Goal: Task Accomplishment & Management: Use online tool/utility

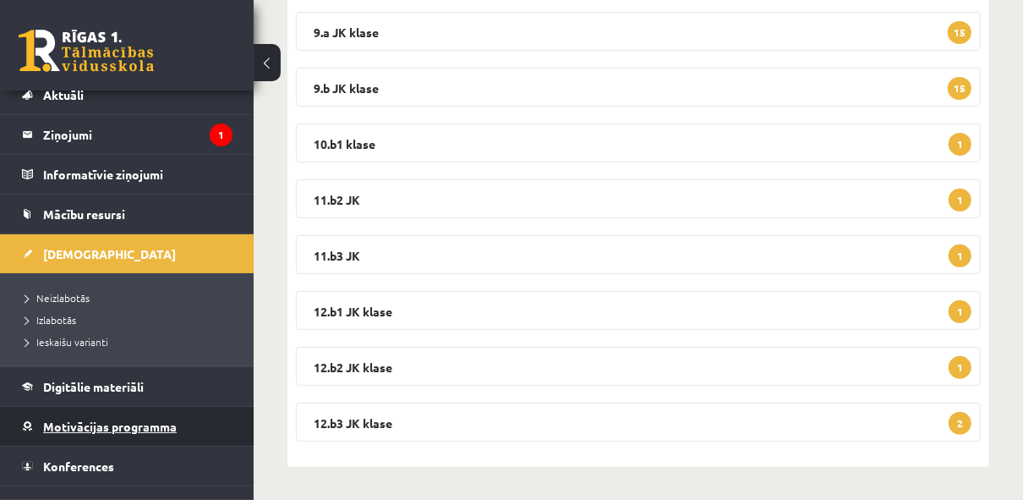
scroll to position [117, 0]
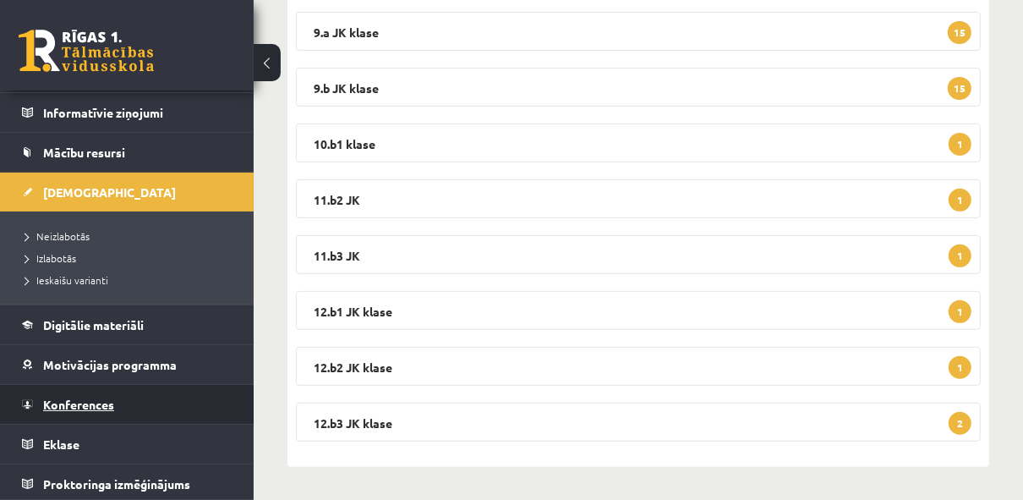
click at [86, 402] on span "Konferences" at bounding box center [78, 403] width 71 height 15
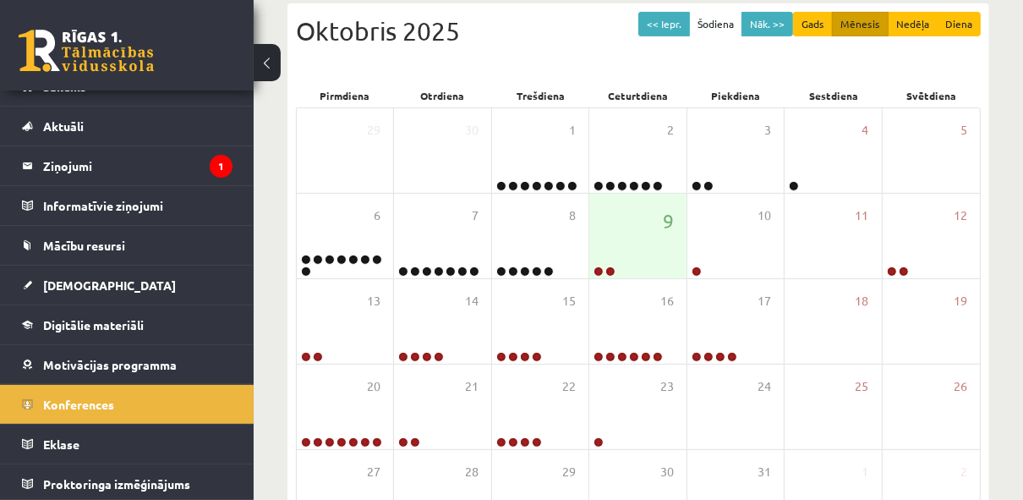
scroll to position [316, 0]
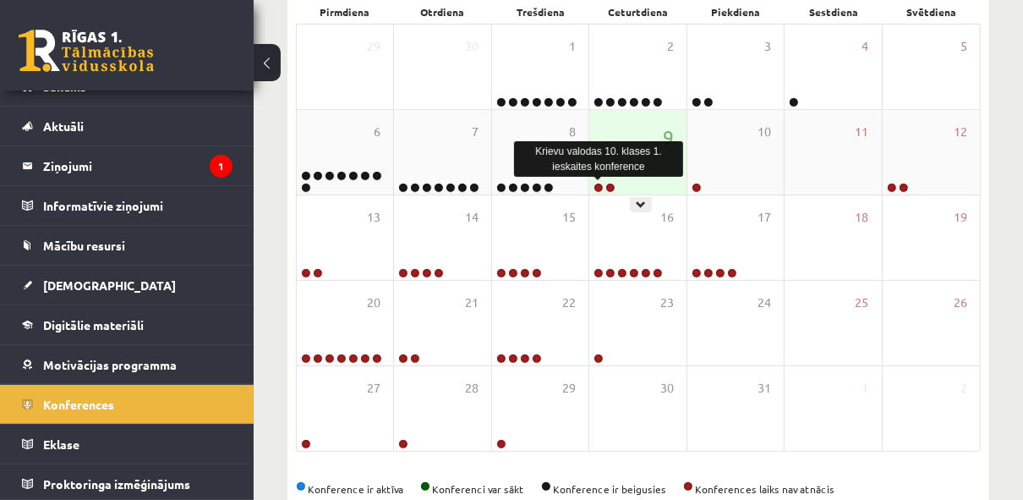
click at [599, 186] on link at bounding box center [598, 188] width 10 height 10
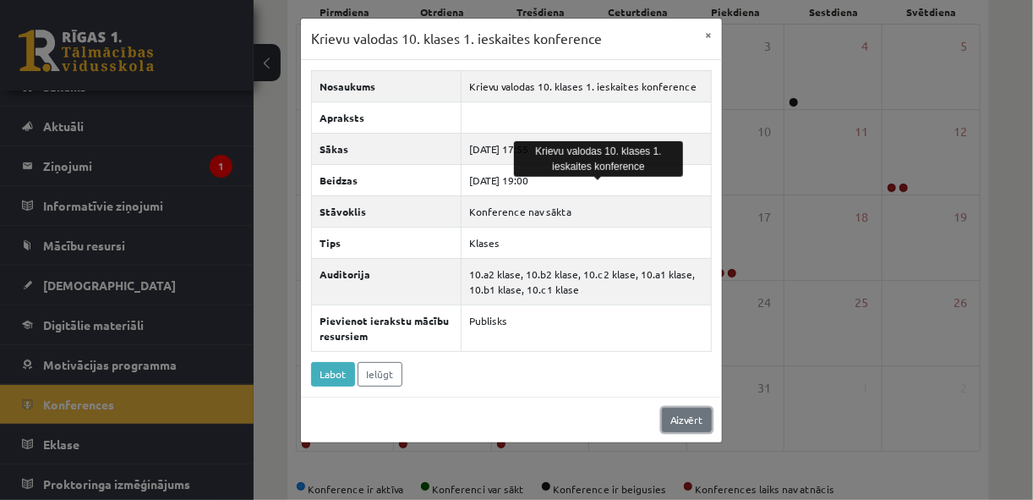
click at [681, 417] on link "Aizvērt" at bounding box center [687, 419] width 50 height 25
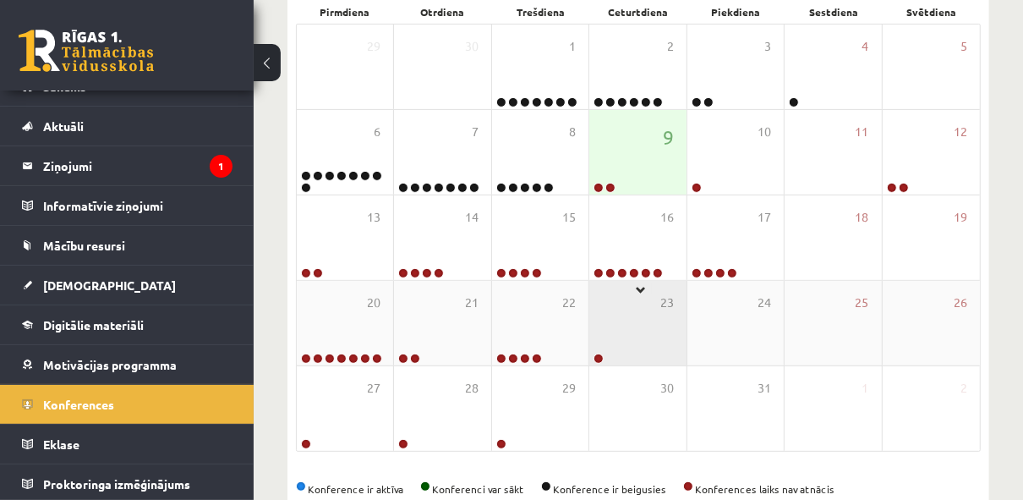
click at [626, 284] on div "23" at bounding box center [637, 323] width 96 height 85
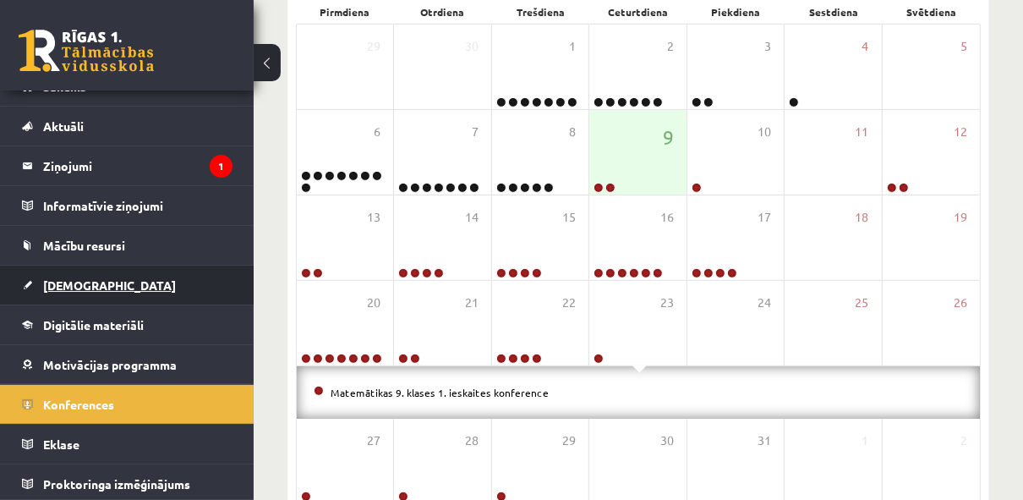
click at [76, 283] on span "[DEMOGRAPHIC_DATA]" at bounding box center [109, 284] width 133 height 15
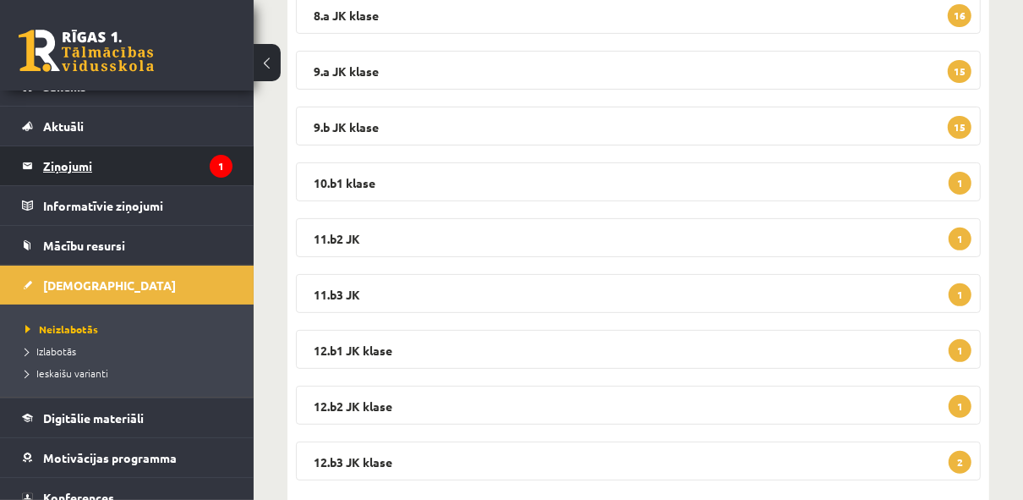
click at [71, 162] on legend "Ziņojumi 1" at bounding box center [137, 165] width 189 height 39
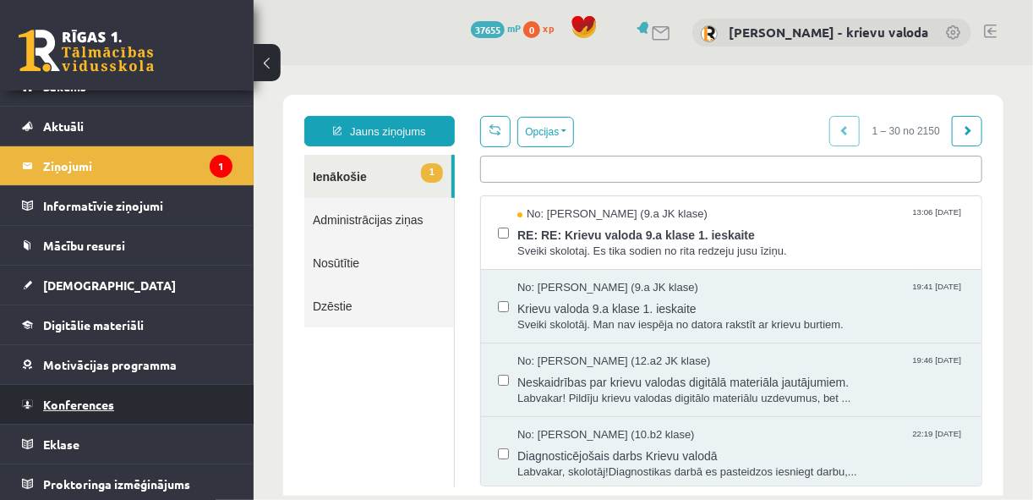
click at [97, 398] on span "Konferences" at bounding box center [78, 403] width 71 height 15
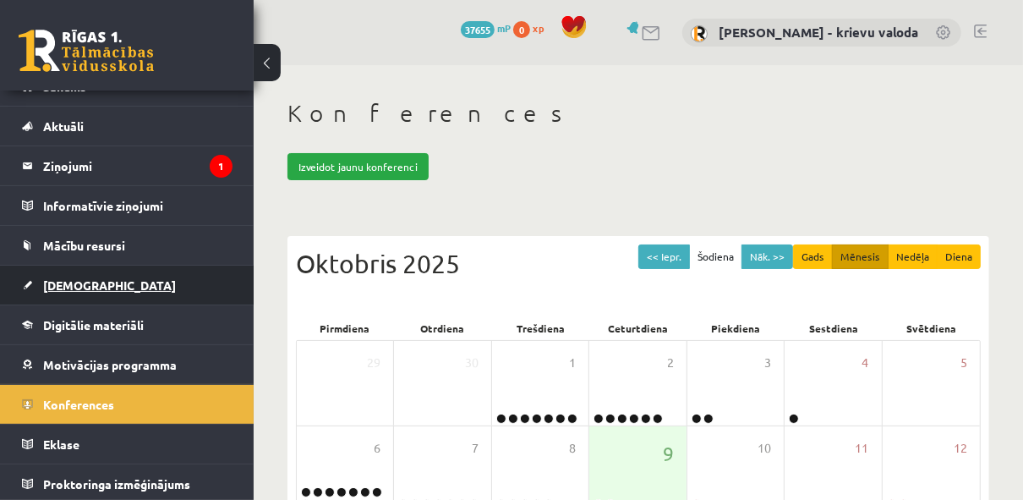
click at [74, 283] on span "[DEMOGRAPHIC_DATA]" at bounding box center [109, 284] width 133 height 15
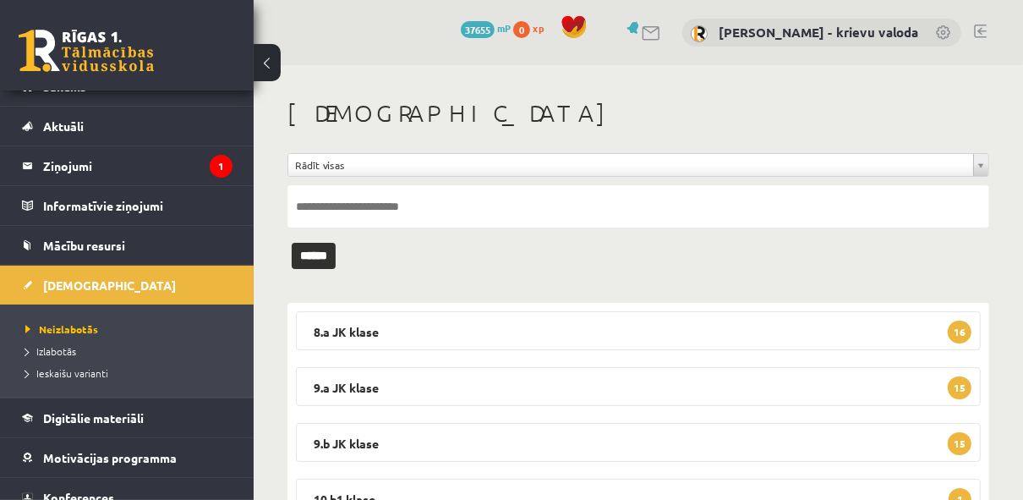
click at [702, 253] on div "**********" at bounding box center [638, 211] width 702 height 116
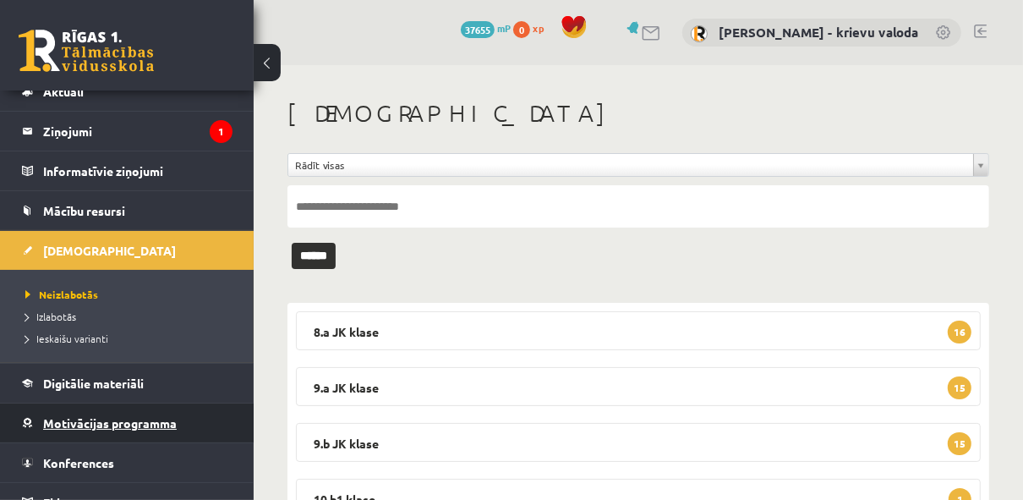
scroll to position [117, 0]
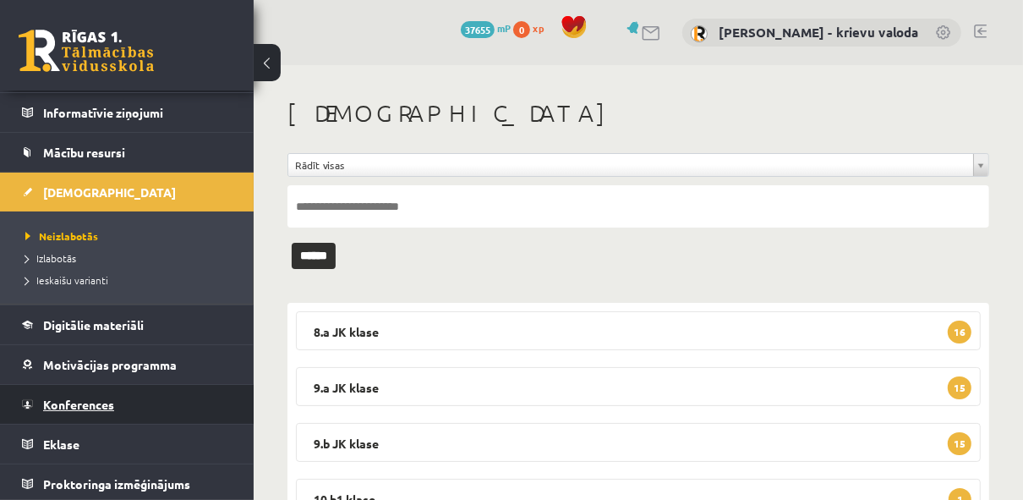
click at [90, 406] on span "Konferences" at bounding box center [78, 403] width 71 height 15
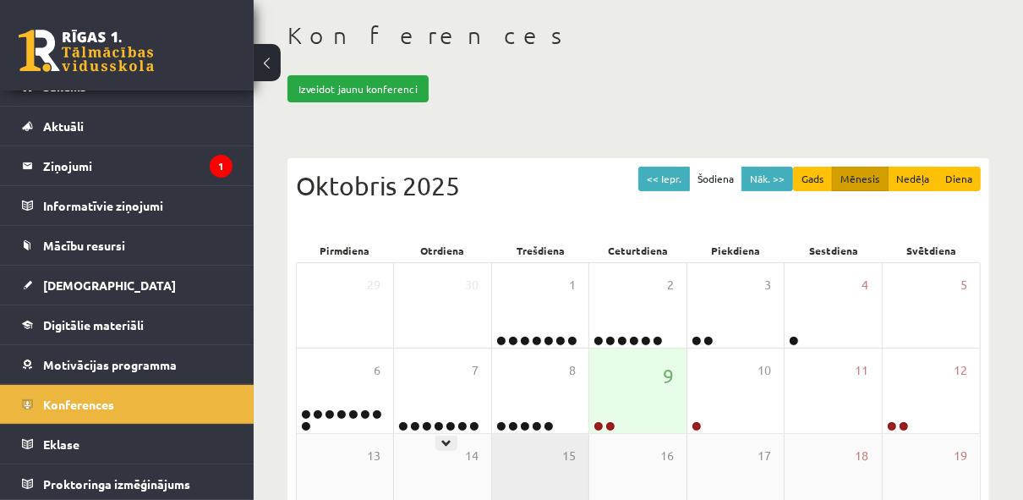
scroll to position [135, 0]
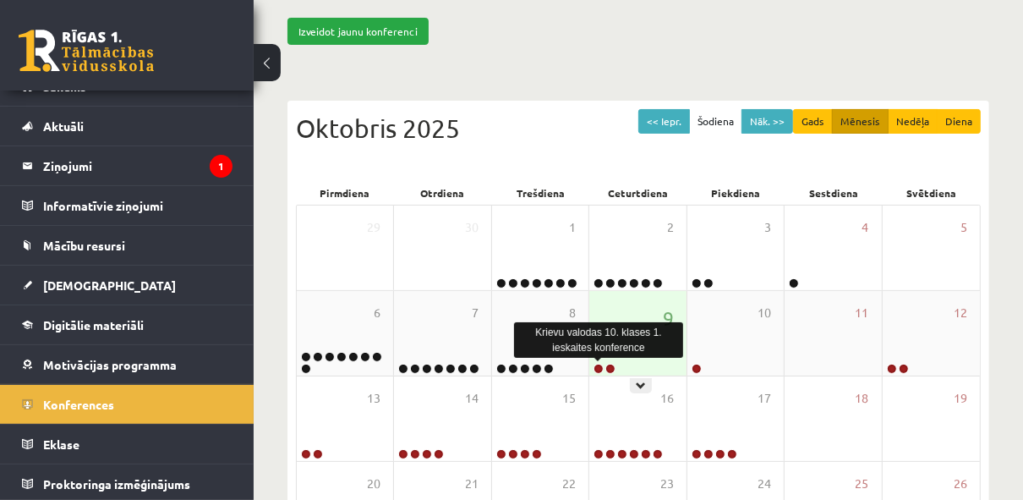
click at [597, 367] on link at bounding box center [598, 369] width 10 height 10
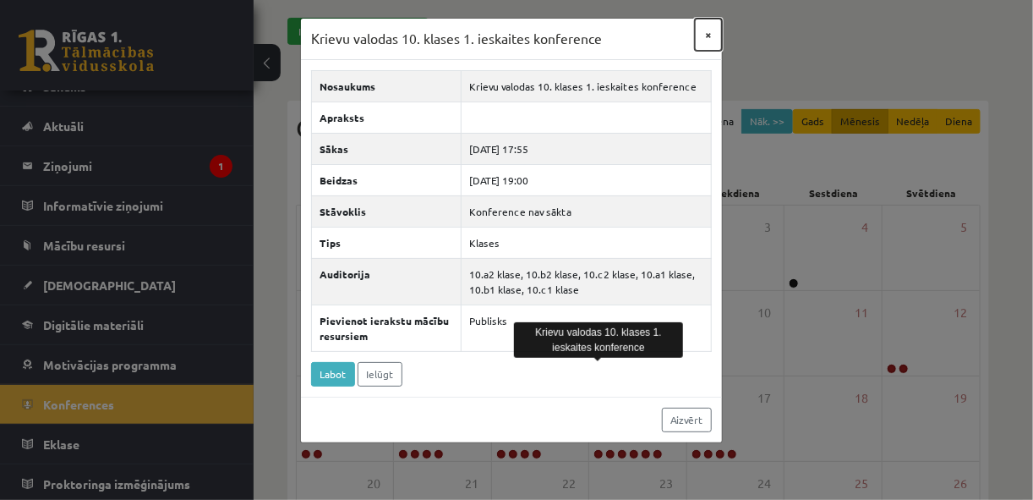
click at [709, 33] on button "×" at bounding box center [708, 35] width 27 height 32
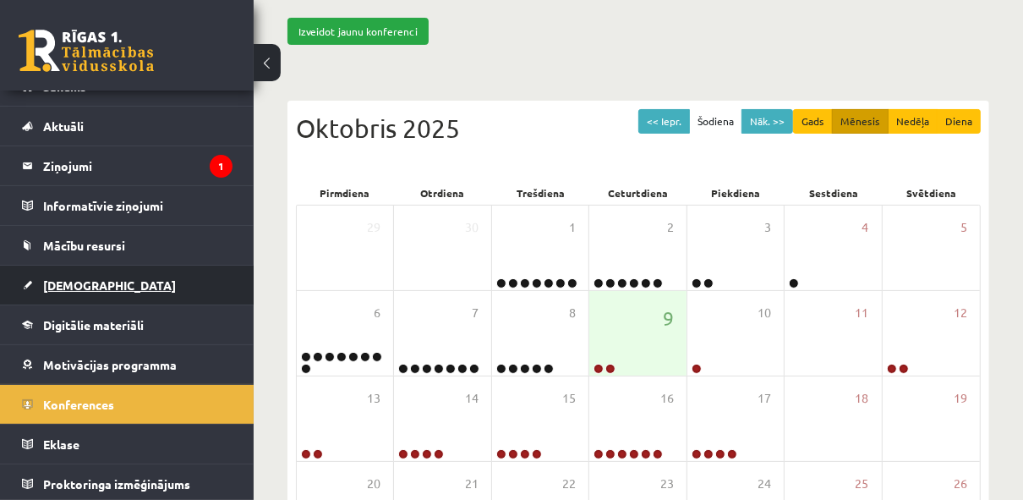
click at [79, 282] on span "[DEMOGRAPHIC_DATA]" at bounding box center [109, 284] width 133 height 15
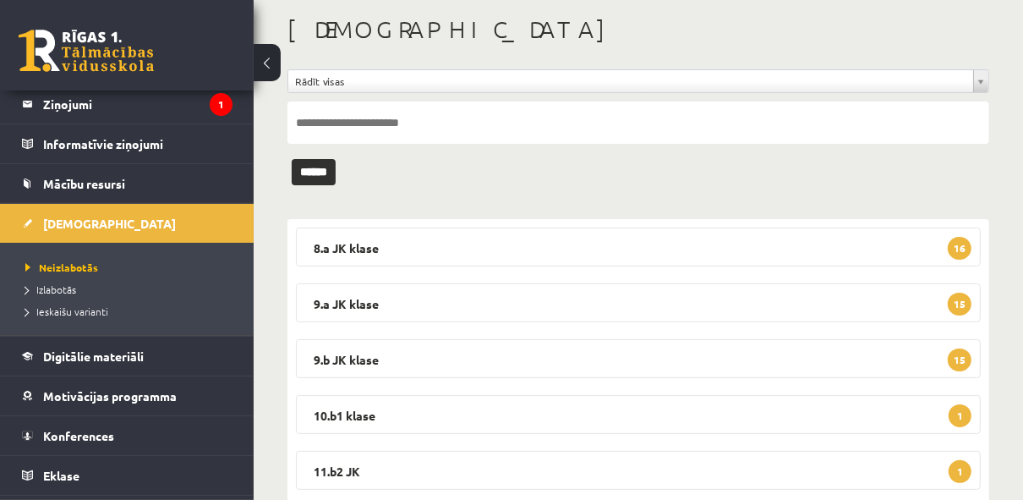
scroll to position [96, 0]
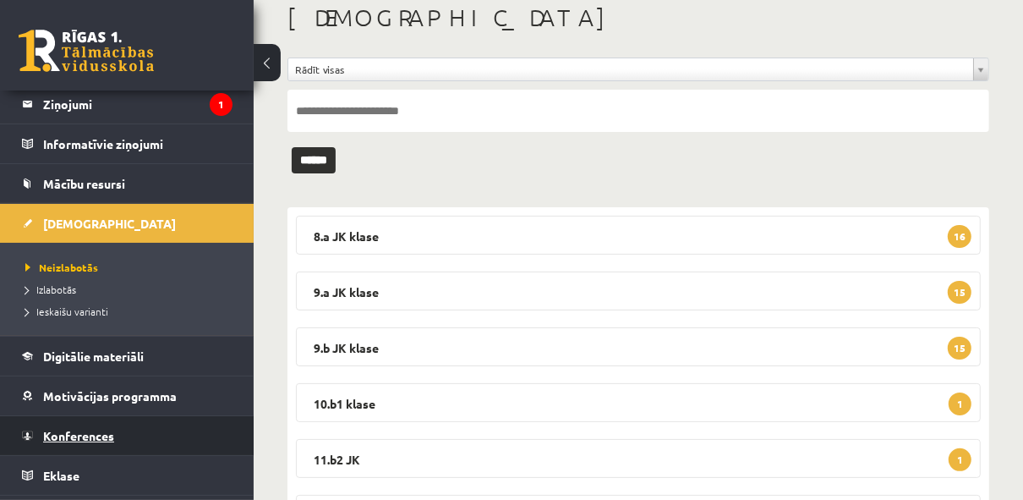
click at [101, 430] on span "Konferences" at bounding box center [78, 435] width 71 height 15
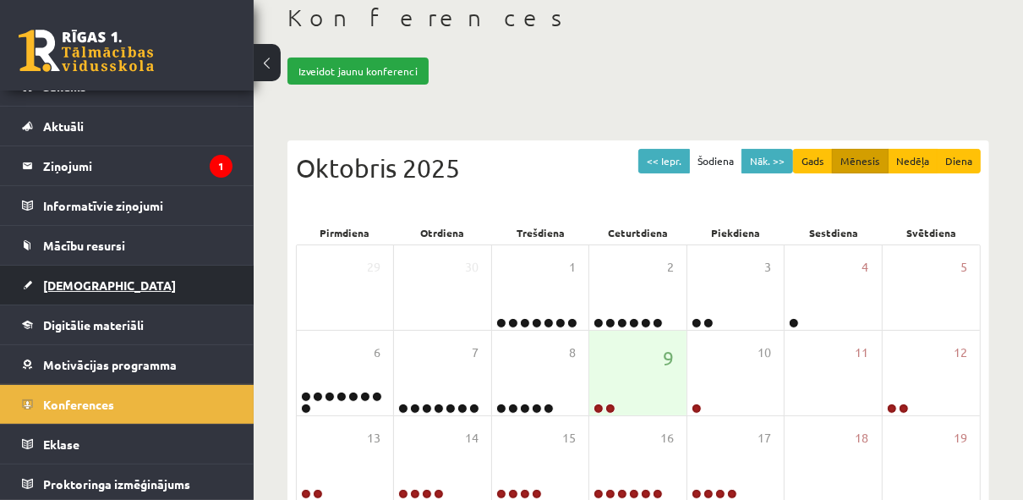
click at [84, 284] on span "[DEMOGRAPHIC_DATA]" at bounding box center [109, 284] width 133 height 15
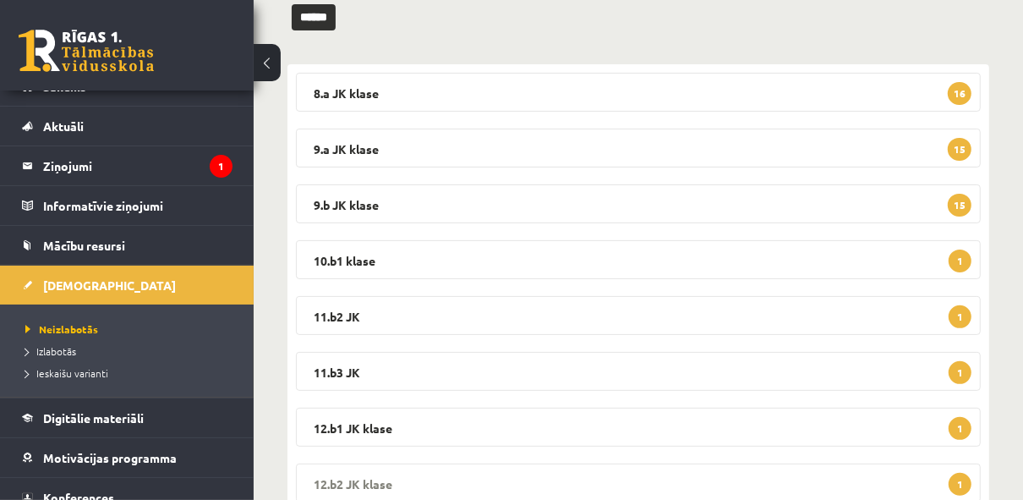
scroll to position [152, 0]
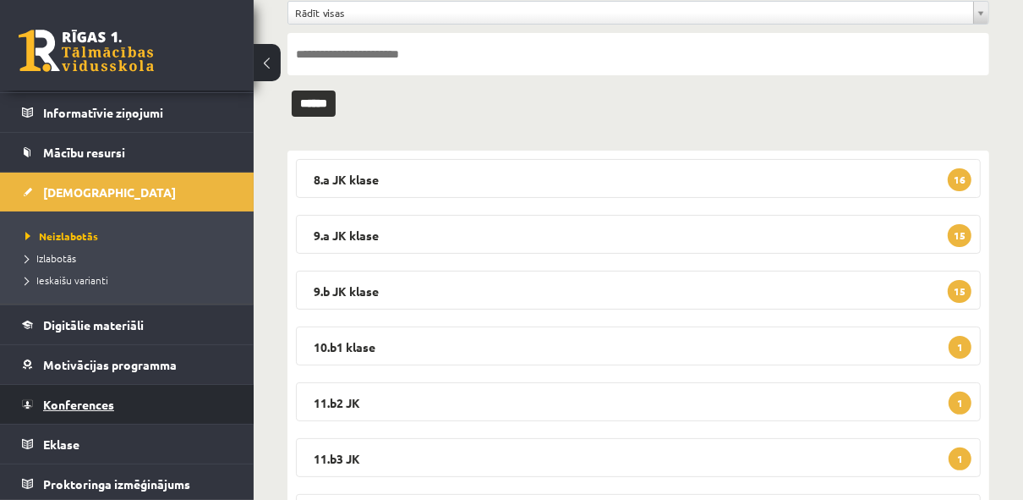
click at [81, 405] on span "Konferences" at bounding box center [78, 403] width 71 height 15
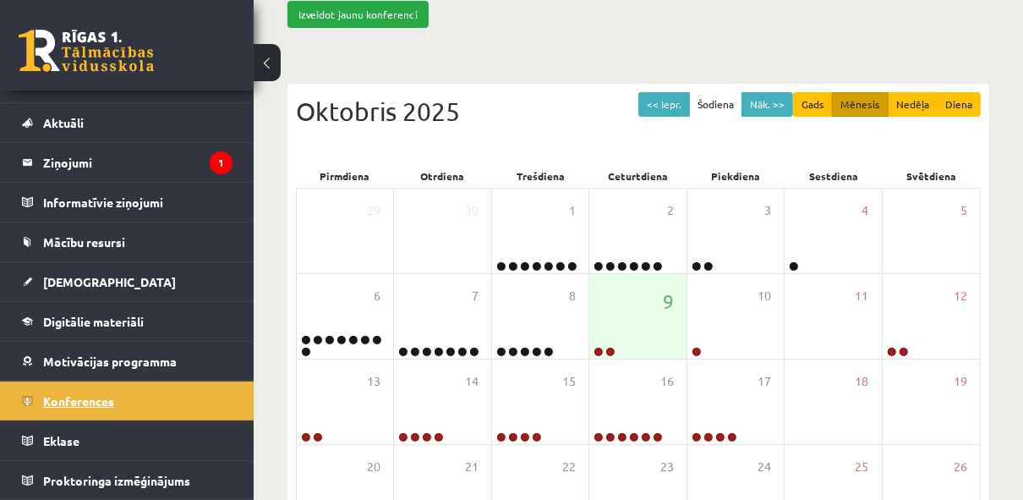
scroll to position [24, 0]
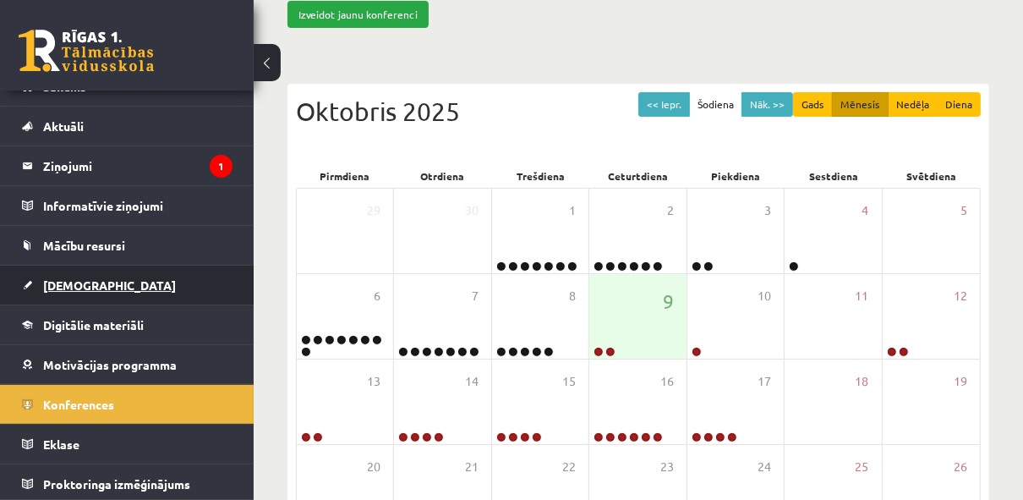
click at [74, 284] on span "[DEMOGRAPHIC_DATA]" at bounding box center [109, 284] width 133 height 15
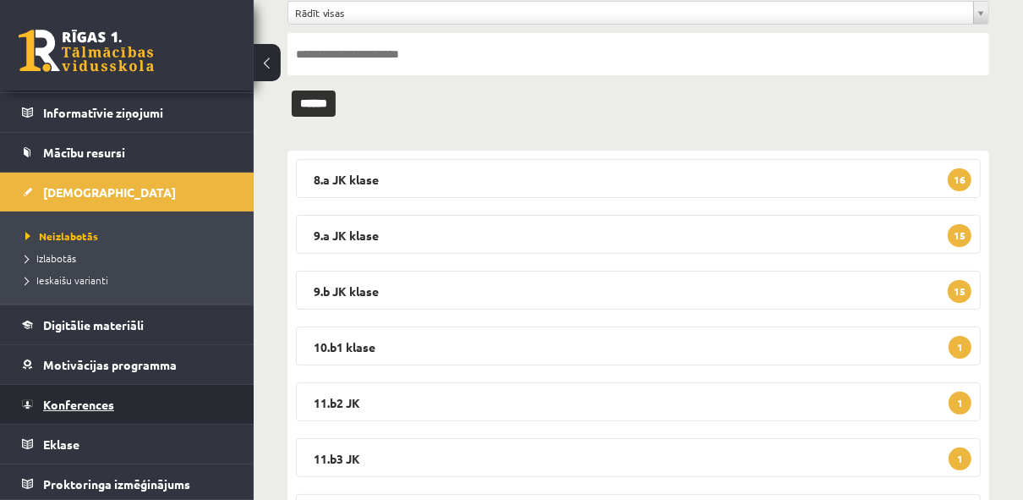
scroll to position [117, 0]
click at [74, 402] on span "Konferences" at bounding box center [78, 403] width 71 height 15
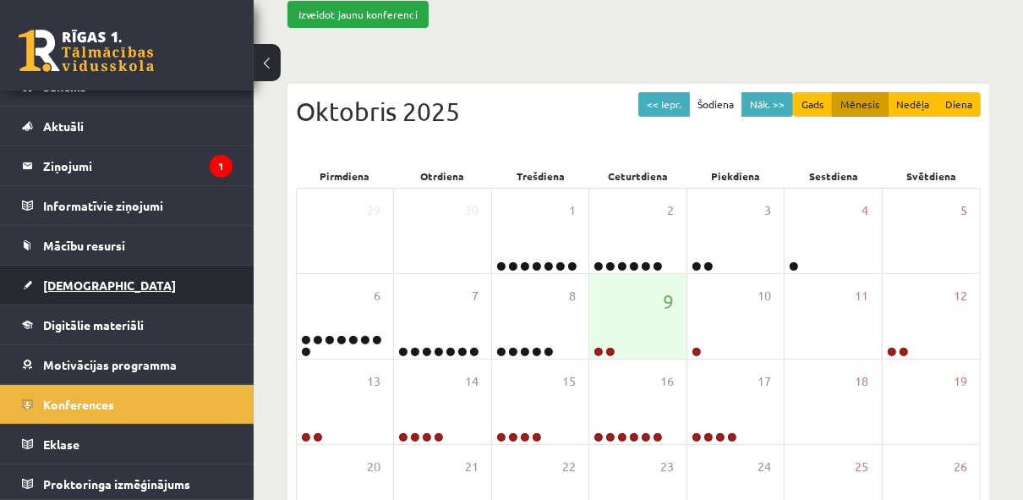
click at [66, 286] on span "[DEMOGRAPHIC_DATA]" at bounding box center [109, 284] width 133 height 15
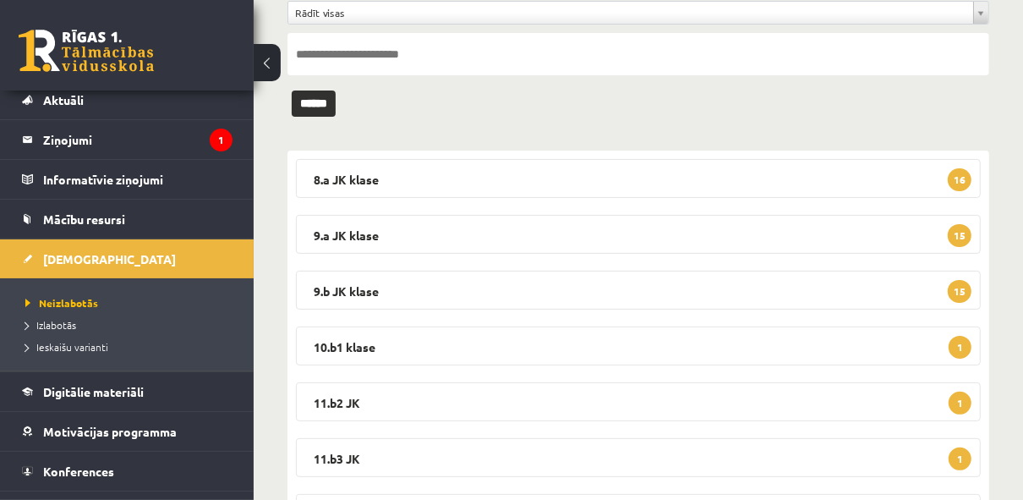
scroll to position [91, 0]
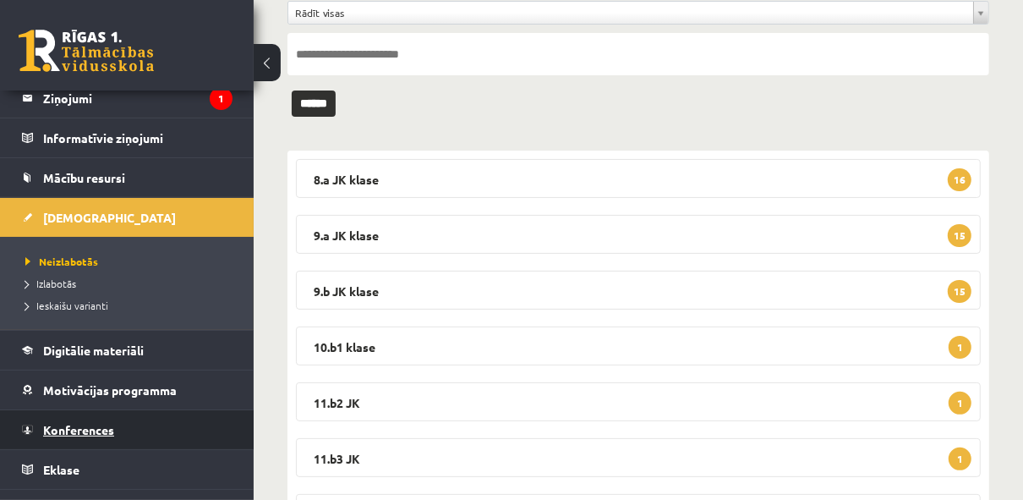
click at [79, 426] on span "Konferences" at bounding box center [78, 429] width 71 height 15
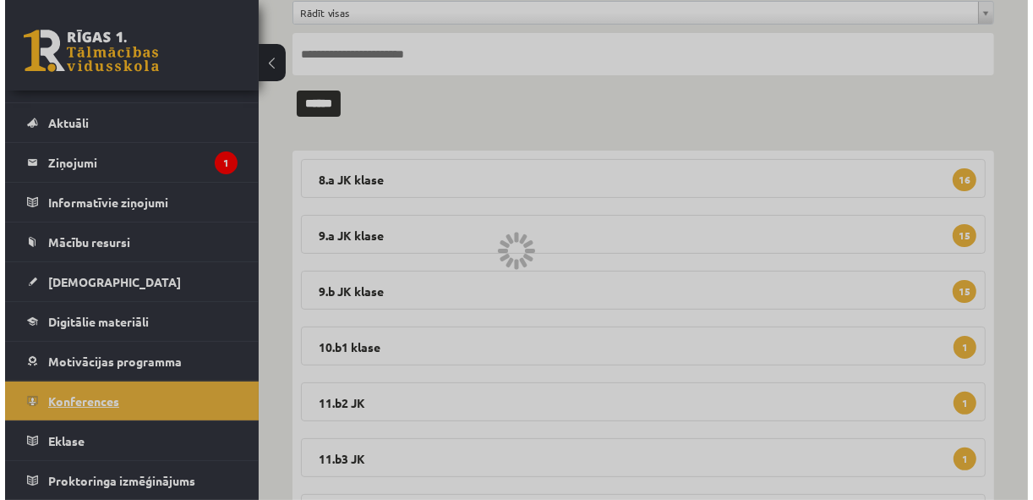
scroll to position [24, 0]
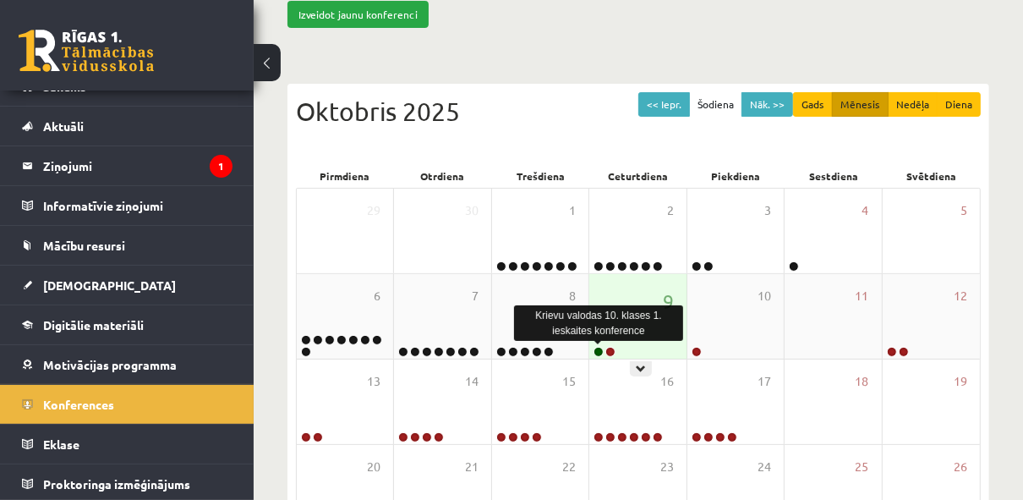
click at [599, 351] on link at bounding box center [598, 352] width 10 height 10
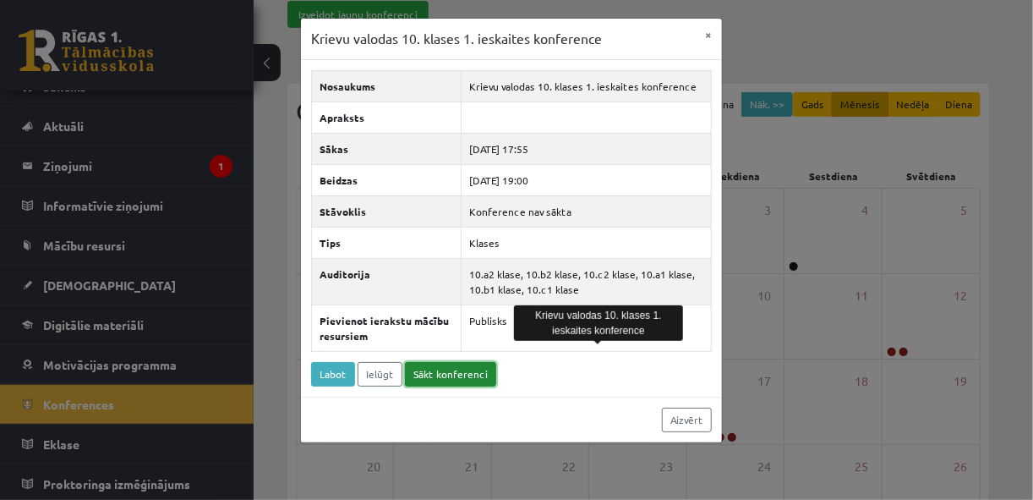
click at [438, 370] on link "Sākt konferenci" at bounding box center [450, 374] width 91 height 25
